Goal: Check status: Check status

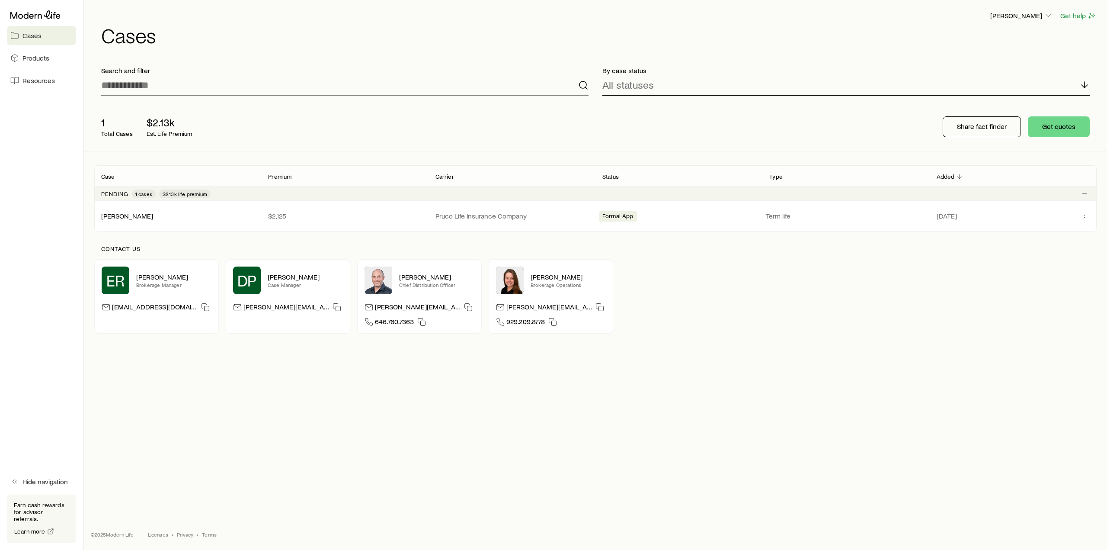
click at [1082, 84] on icon at bounding box center [1084, 85] width 10 height 10
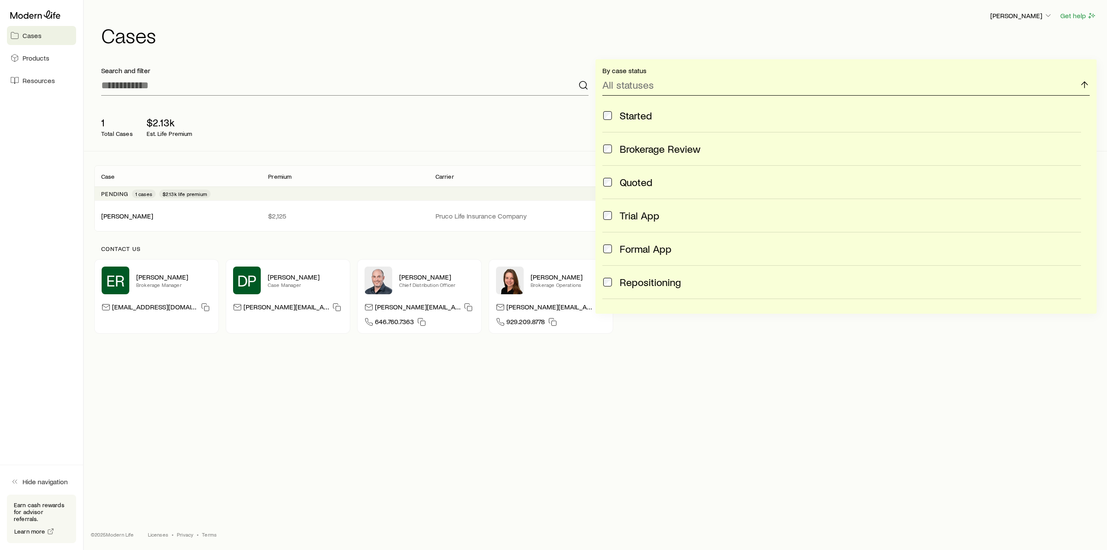
click at [1082, 84] on icon at bounding box center [1084, 85] width 10 height 10
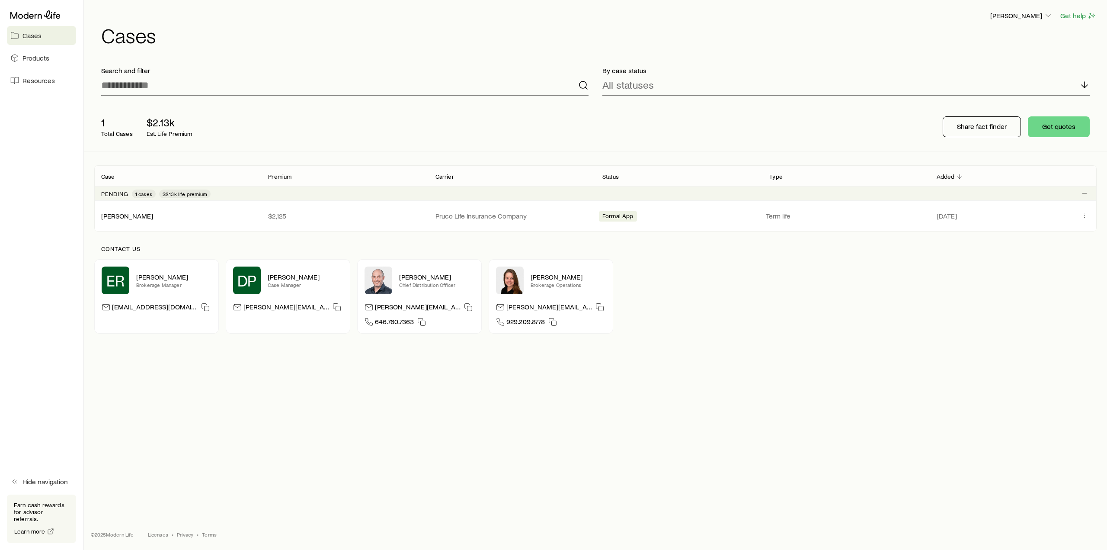
click at [156, 124] on p "$2.13k" at bounding box center [170, 122] width 46 height 12
click at [182, 214] on div "[PERSON_NAME]" at bounding box center [177, 215] width 167 height 9
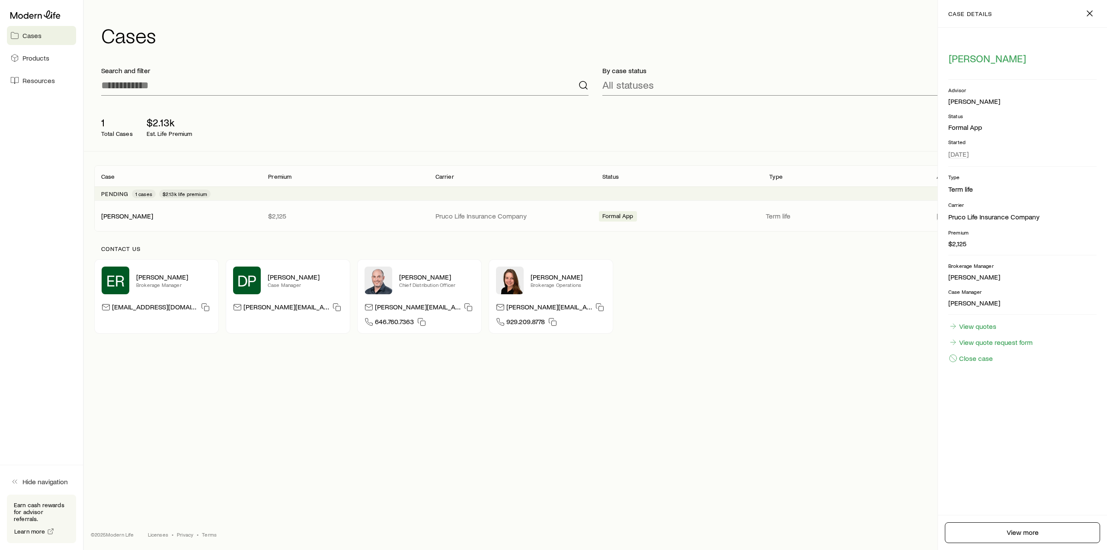
click at [830, 456] on div "[PERSON_NAME] Get help Cases Search and filter By case status All statuses 1 To…" at bounding box center [595, 245] width 1023 height 491
click at [1090, 13] on icon "button" at bounding box center [1089, 13] width 10 height 10
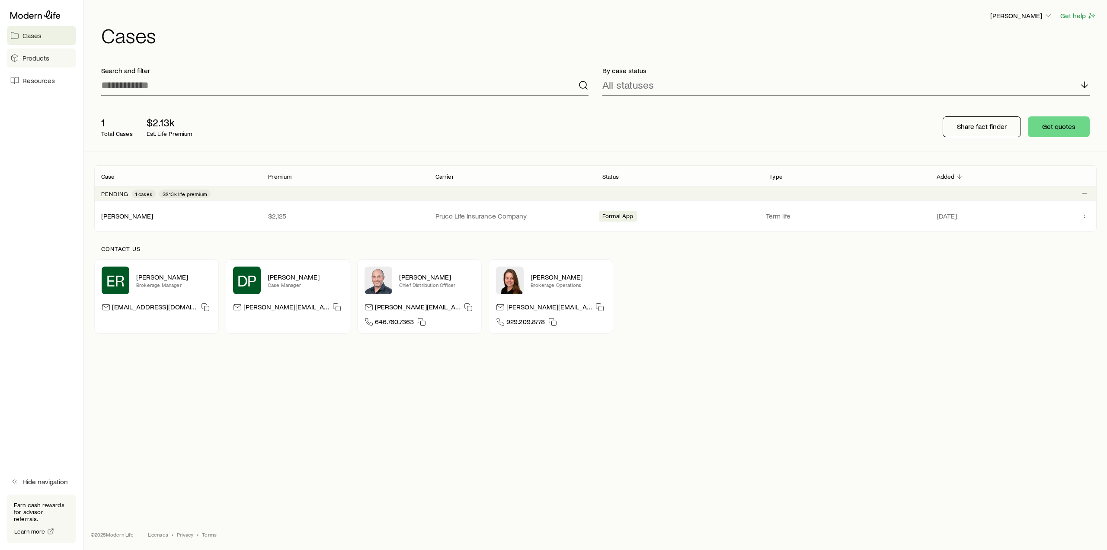
click at [47, 60] on span "Products" at bounding box center [35, 58] width 27 height 9
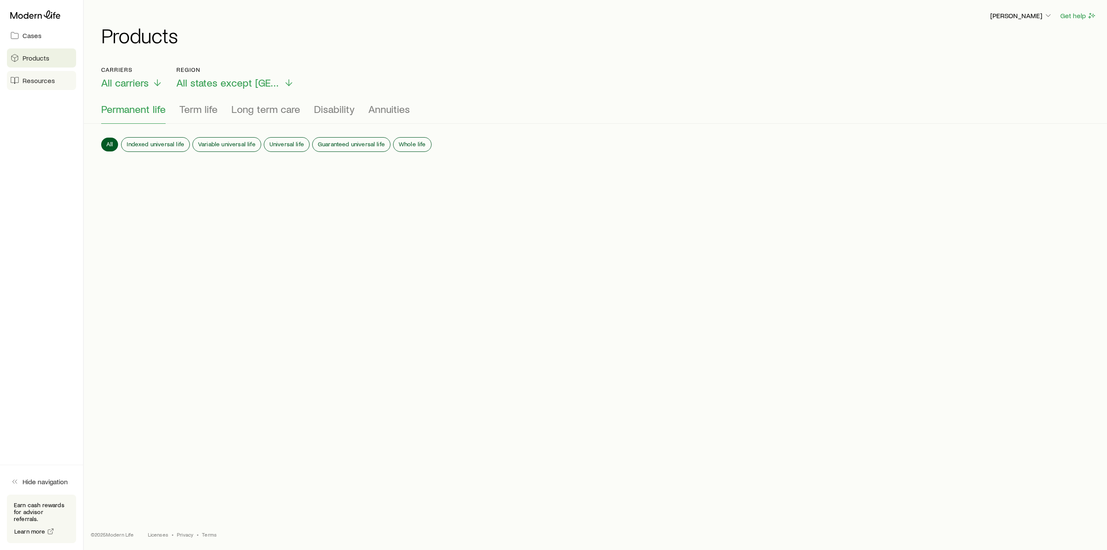
click at [37, 83] on span "Resources" at bounding box center [38, 80] width 32 height 9
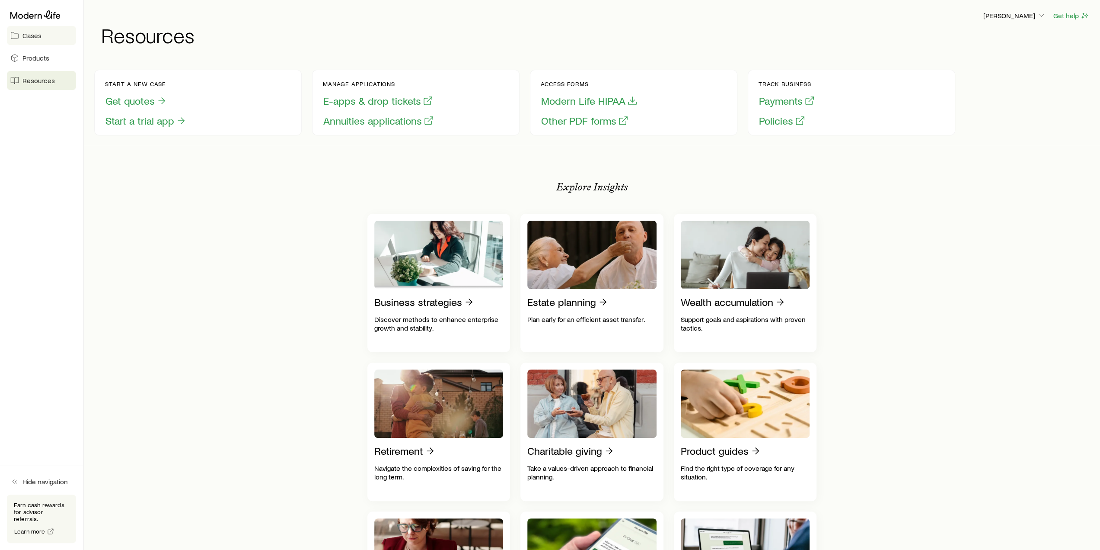
click at [34, 40] on link "Cases" at bounding box center [41, 35] width 69 height 19
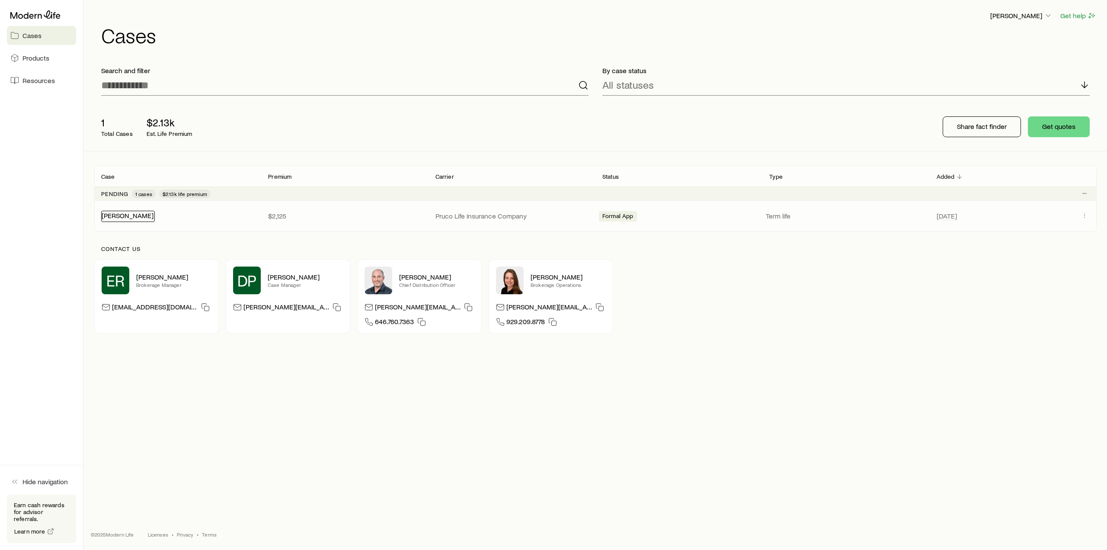
click at [143, 215] on link "[PERSON_NAME]" at bounding box center [128, 215] width 52 height 8
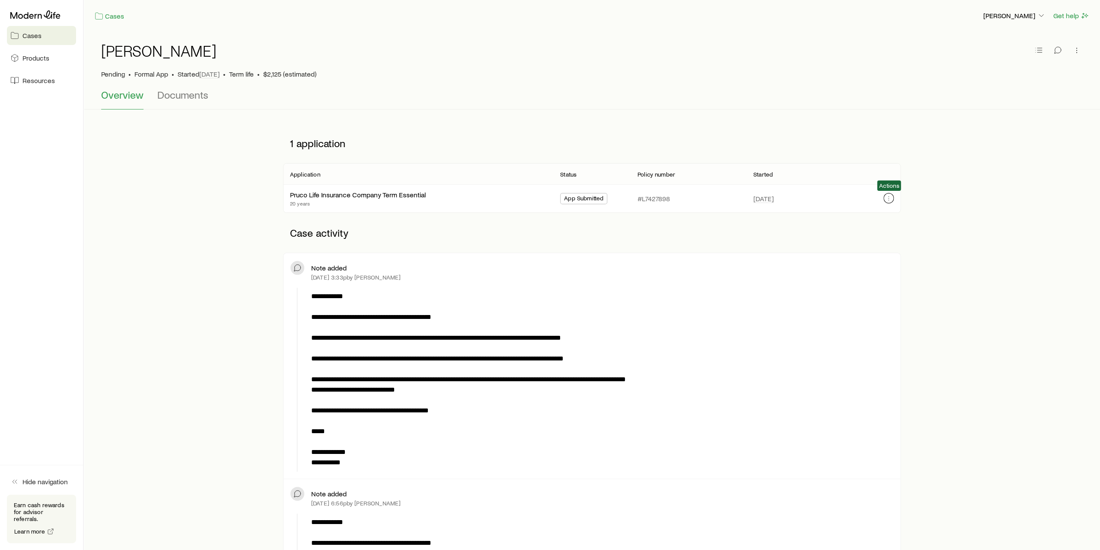
click at [889, 198] on icon "button" at bounding box center [889, 198] width 0 height 0
click at [184, 97] on span "Documents" at bounding box center [182, 95] width 51 height 12
